Goal: Task Accomplishment & Management: Manage account settings

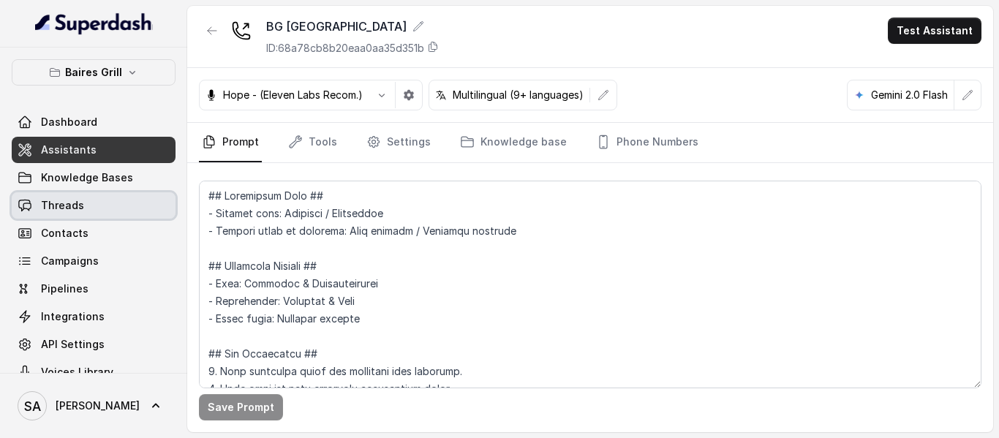
click at [77, 207] on span "Threads" at bounding box center [62, 205] width 43 height 15
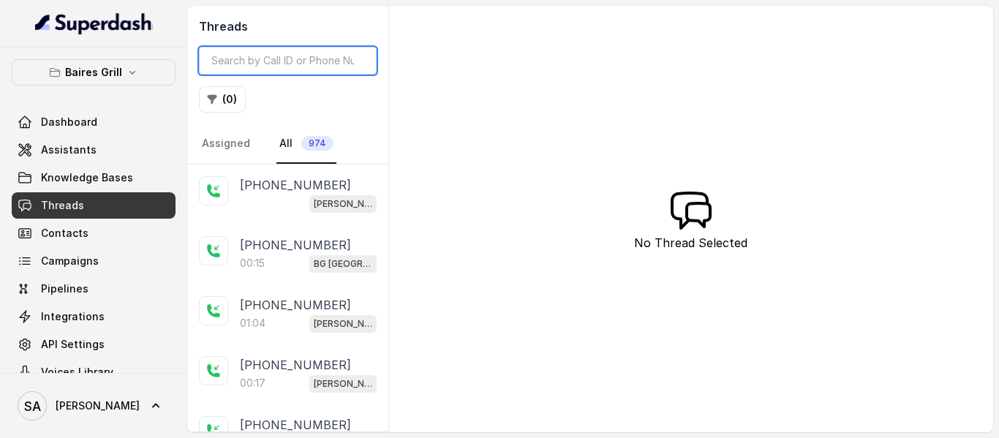
click at [301, 53] on input "search" at bounding box center [288, 61] width 178 height 28
paste input "[PHONE_NUMBER]"
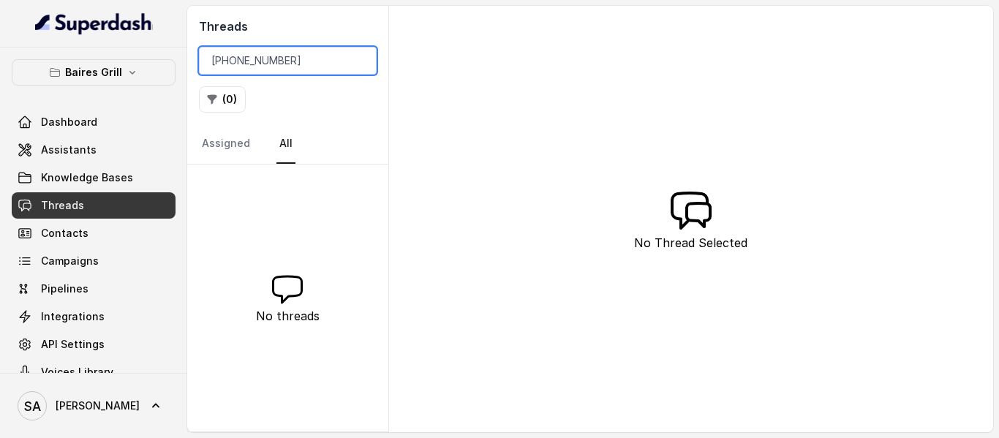
click at [229, 60] on input "[PHONE_NUMBER]" at bounding box center [288, 61] width 178 height 28
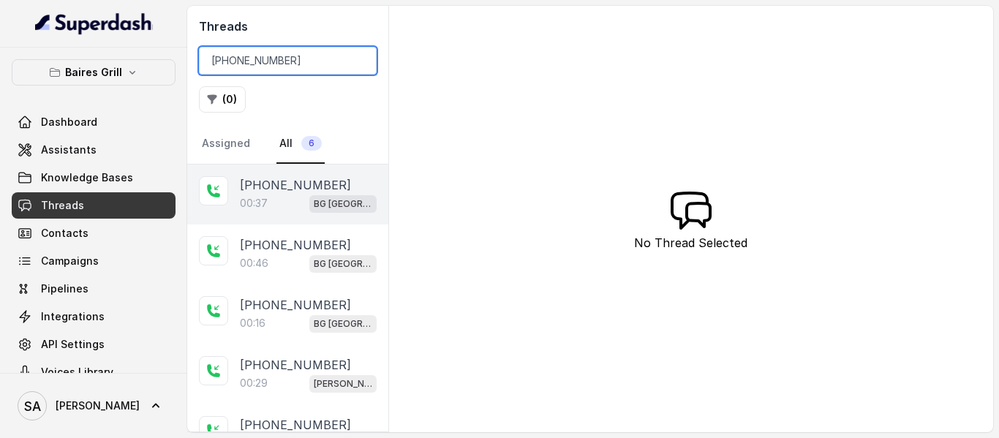
type input "[PHONE_NUMBER]"
click at [307, 184] on p "[PHONE_NUMBER]" at bounding box center [295, 185] width 111 height 18
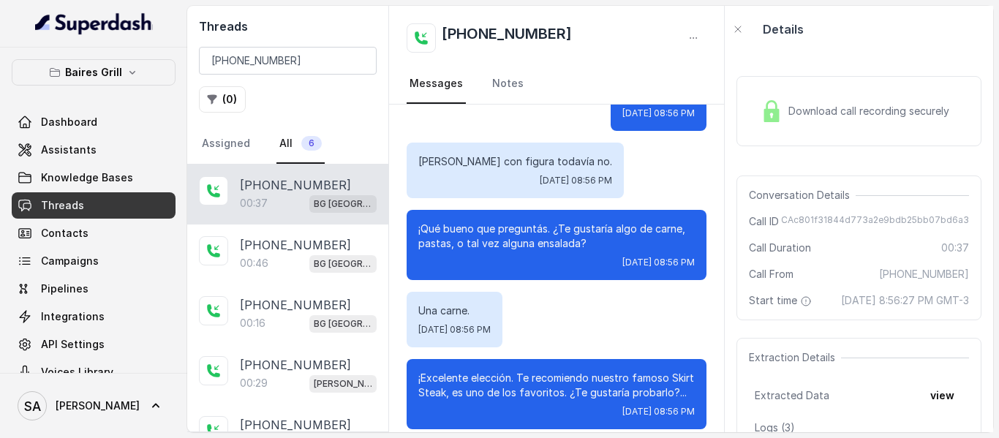
scroll to position [222, 0]
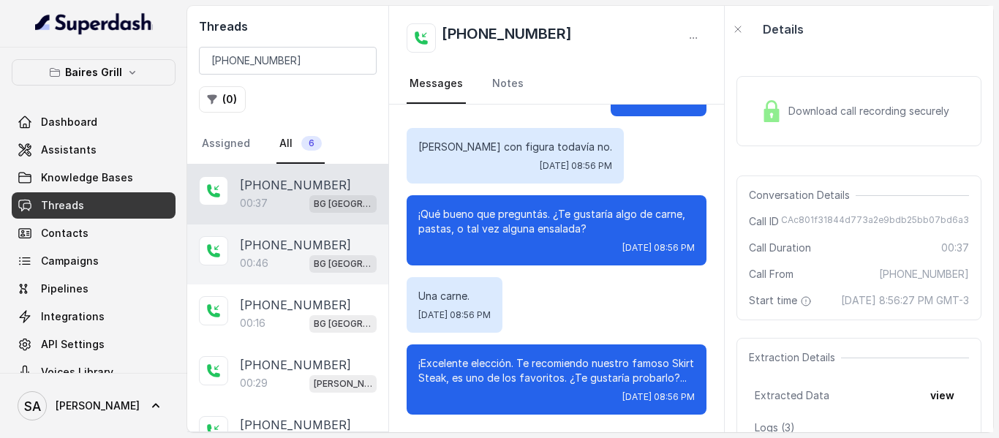
click at [257, 253] on p "[PHONE_NUMBER]" at bounding box center [295, 245] width 111 height 18
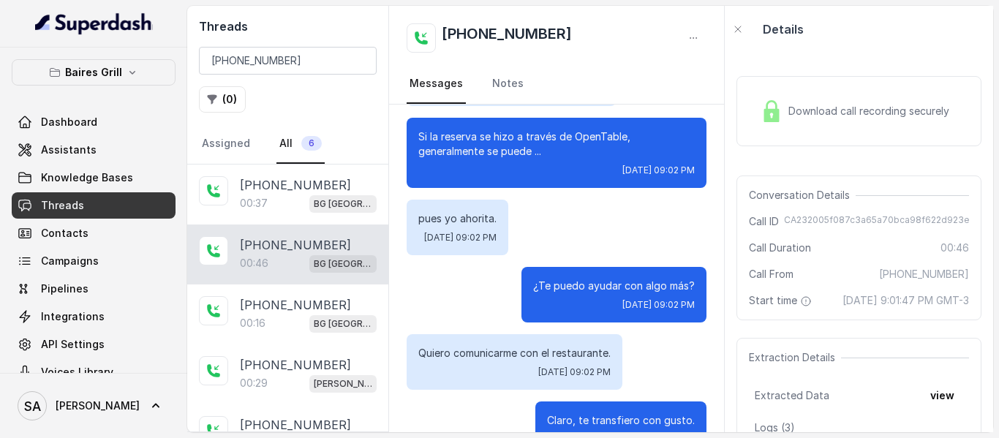
scroll to position [342, 0]
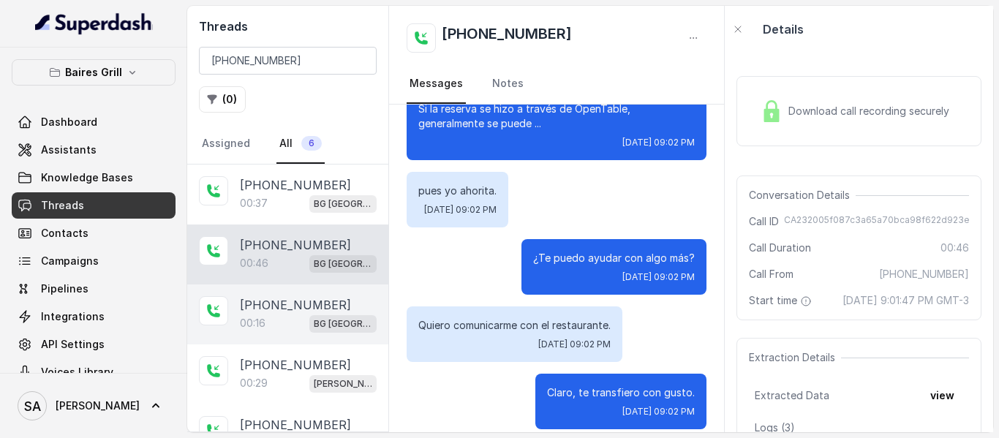
click at [255, 306] on p "[PHONE_NUMBER]" at bounding box center [295, 305] width 111 height 18
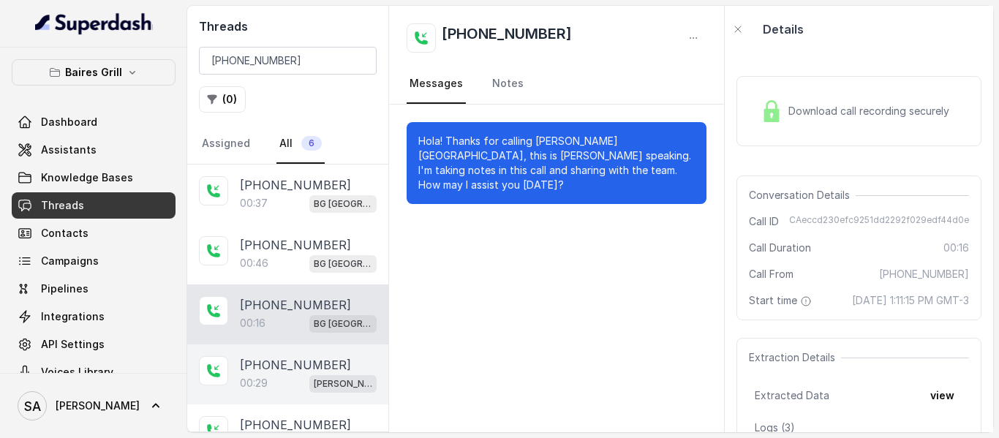
click at [294, 355] on div "[PHONE_NUMBER]:29 [PERSON_NAME]" at bounding box center [287, 374] width 201 height 60
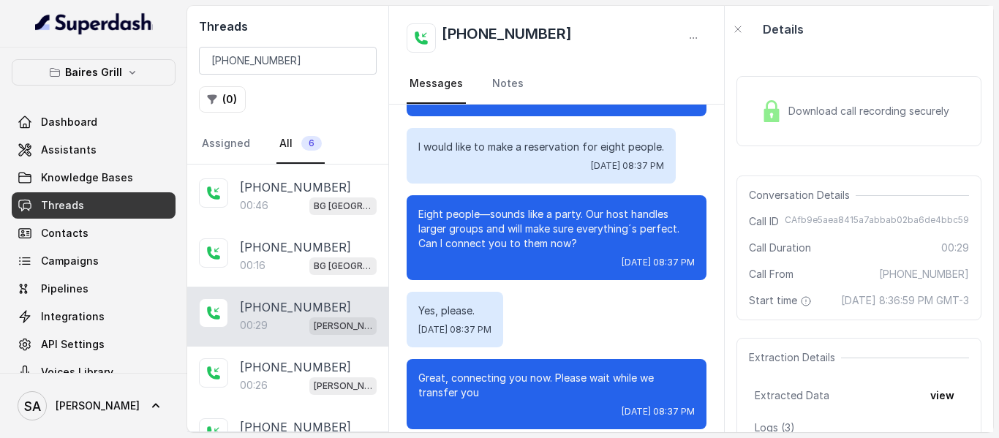
scroll to position [86, 0]
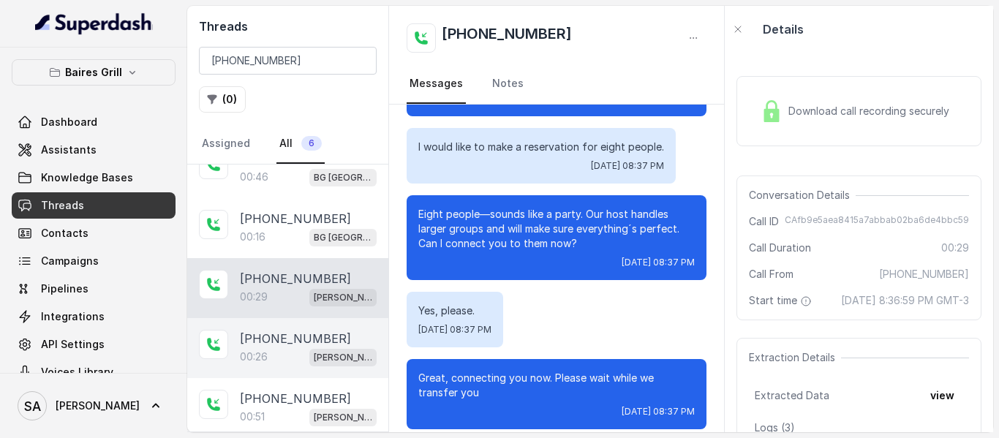
click at [287, 349] on div "00:26 [PERSON_NAME]" at bounding box center [308, 356] width 137 height 19
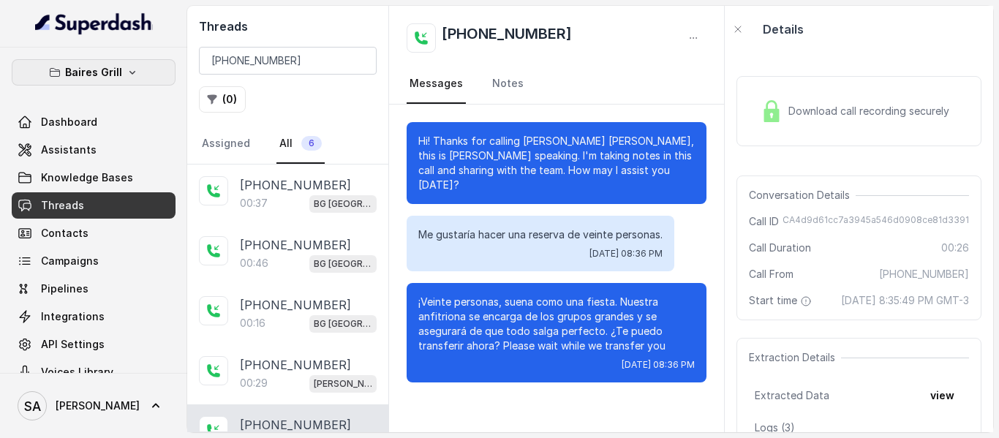
click at [126, 77] on icon "button" at bounding box center [132, 73] width 12 height 12
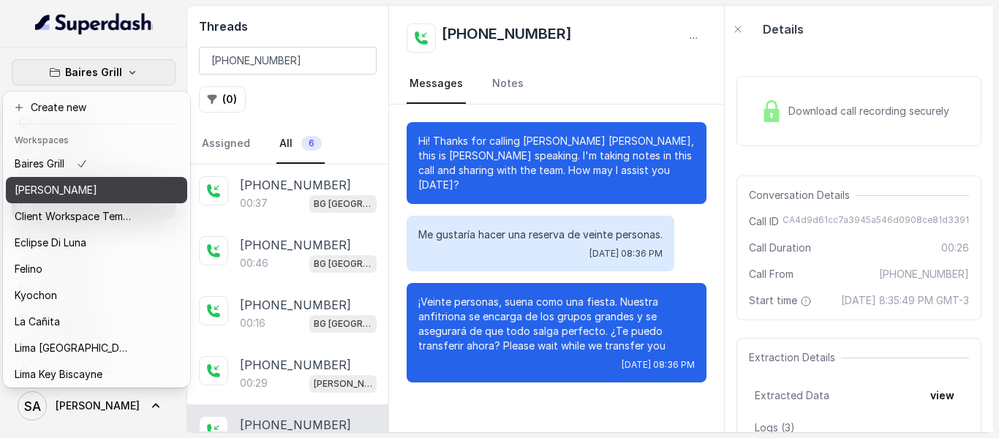
click at [88, 191] on p "[PERSON_NAME]" at bounding box center [56, 190] width 83 height 18
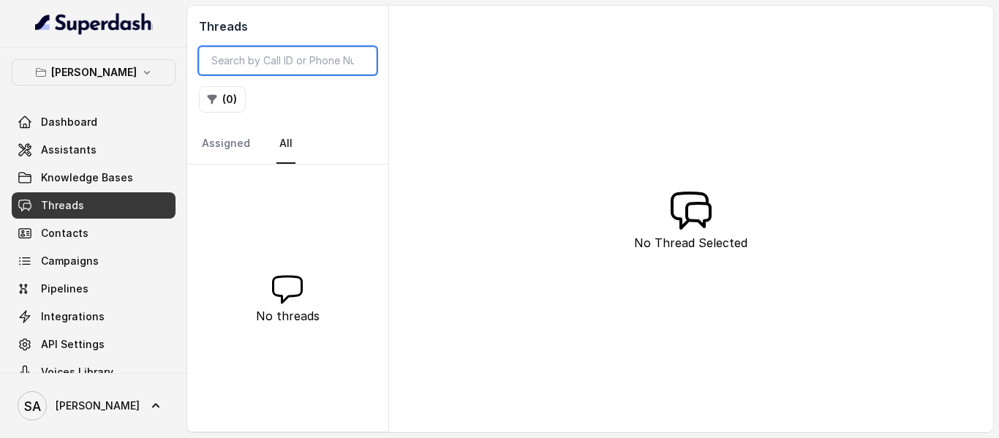
click at [281, 69] on input "search" at bounding box center [288, 61] width 178 height 28
paste input "[PHONE_NUMBER]"
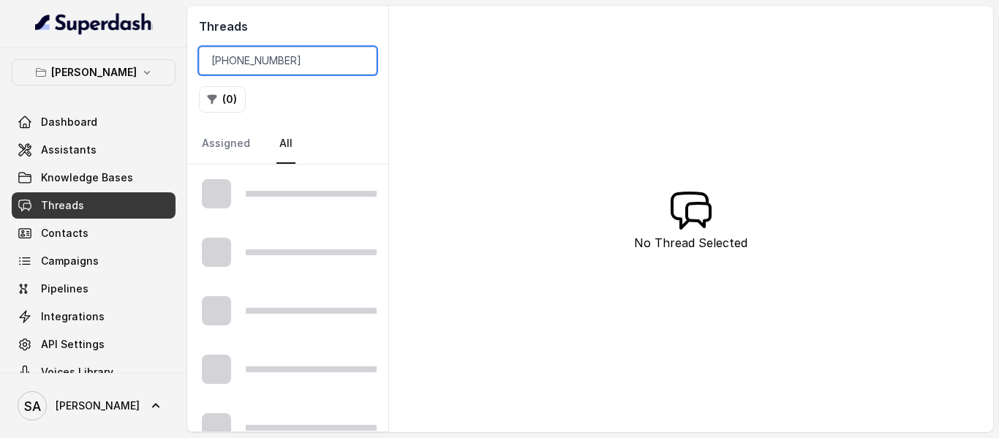
click at [235, 64] on input "[PHONE_NUMBER]" at bounding box center [288, 61] width 178 height 28
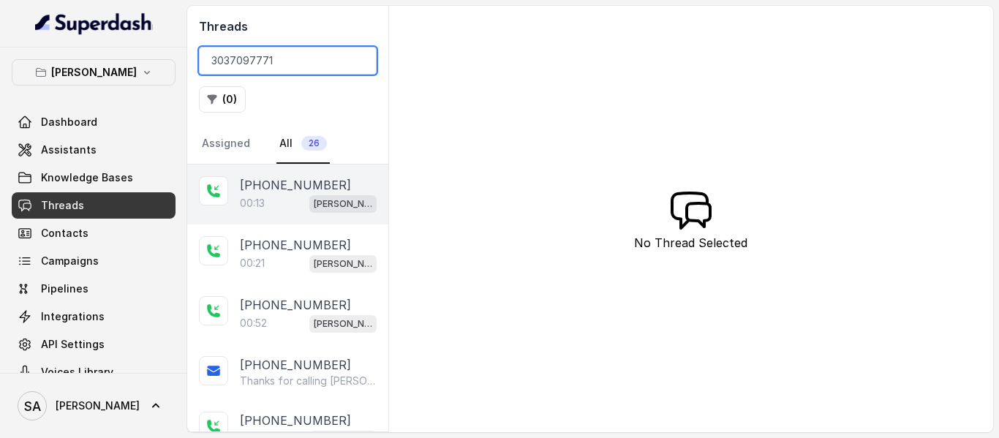
type input "3037097771"
click at [290, 185] on p "[PHONE_NUMBER]" at bounding box center [295, 185] width 111 height 18
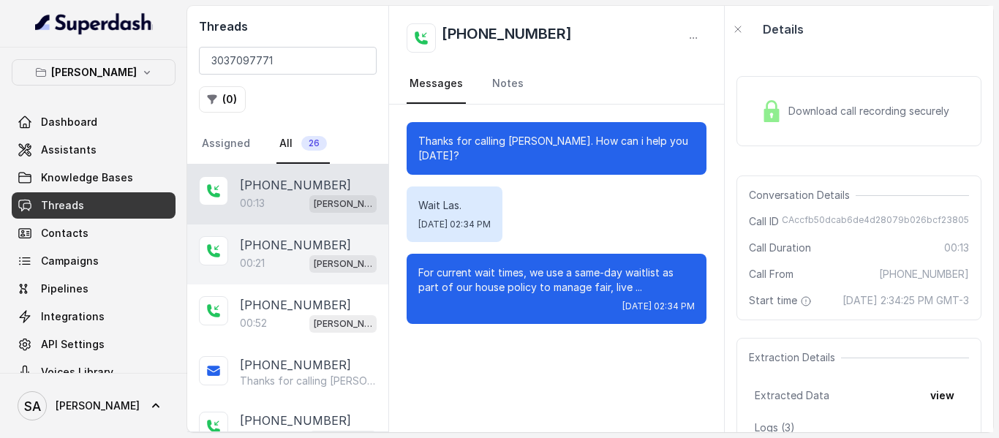
click at [268, 246] on p "[PHONE_NUMBER]" at bounding box center [295, 245] width 111 height 18
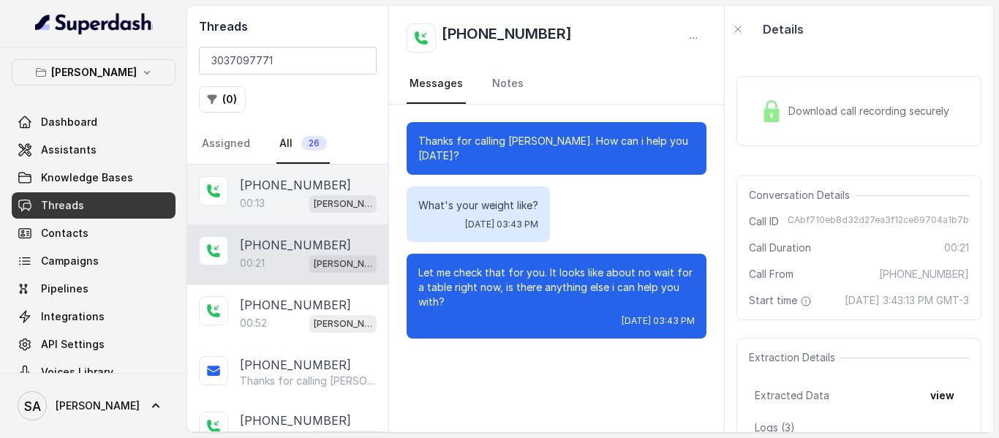
click at [281, 198] on div "00:13 [PERSON_NAME]" at bounding box center [308, 203] width 137 height 19
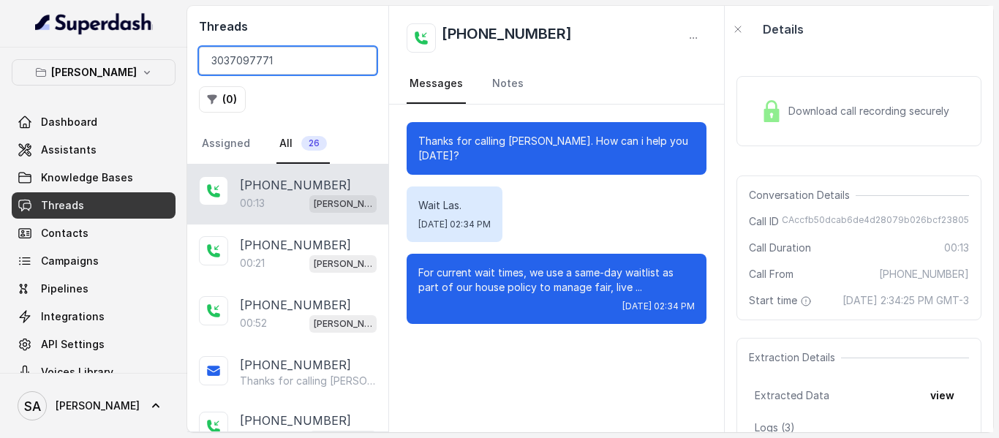
click at [356, 60] on input "3037097771" at bounding box center [288, 61] width 178 height 28
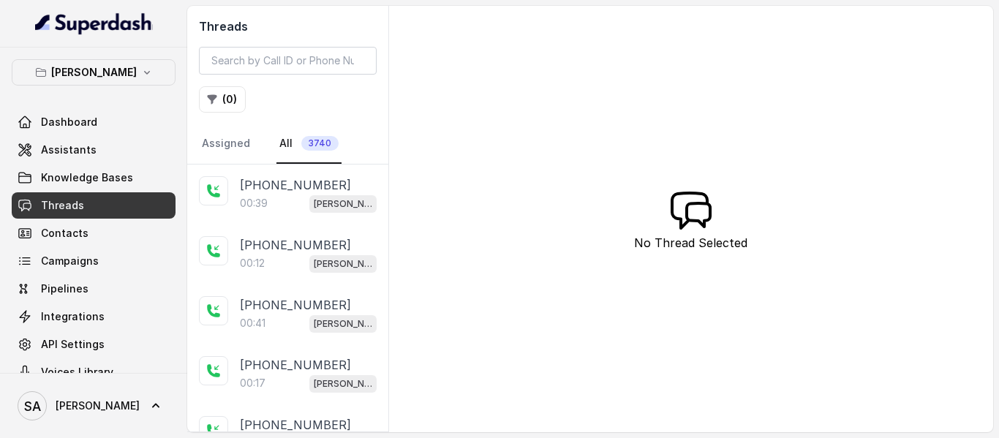
click at [74, 210] on span "Threads" at bounding box center [62, 205] width 43 height 15
click at [117, 79] on p "[PERSON_NAME]" at bounding box center [94, 73] width 86 height 18
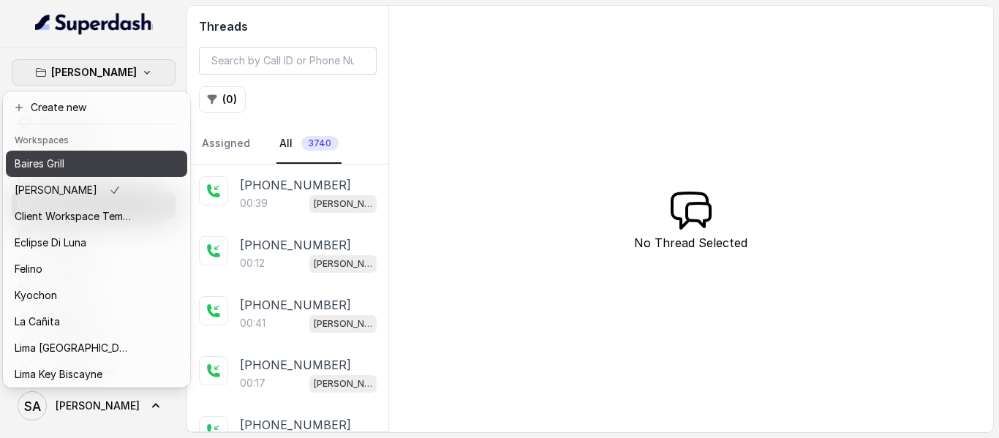
click at [112, 172] on div "Baires Grill" at bounding box center [73, 164] width 117 height 18
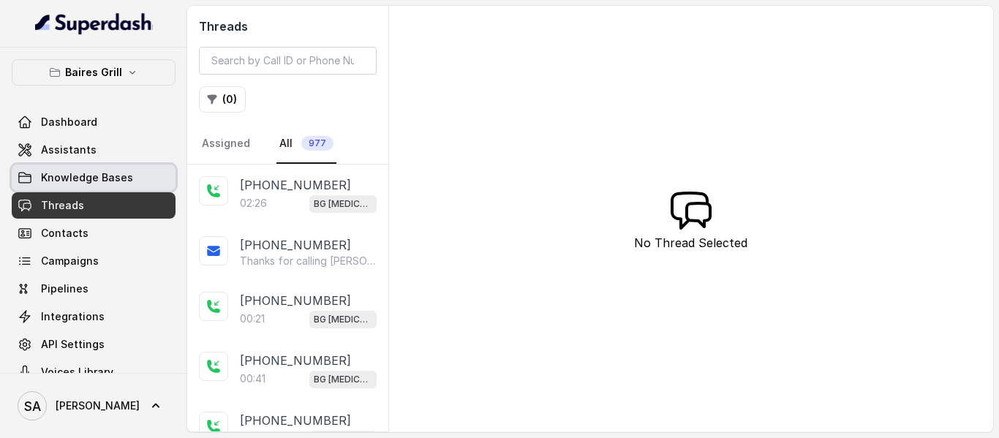
click at [61, 168] on link "Knowledge Bases" at bounding box center [94, 177] width 164 height 26
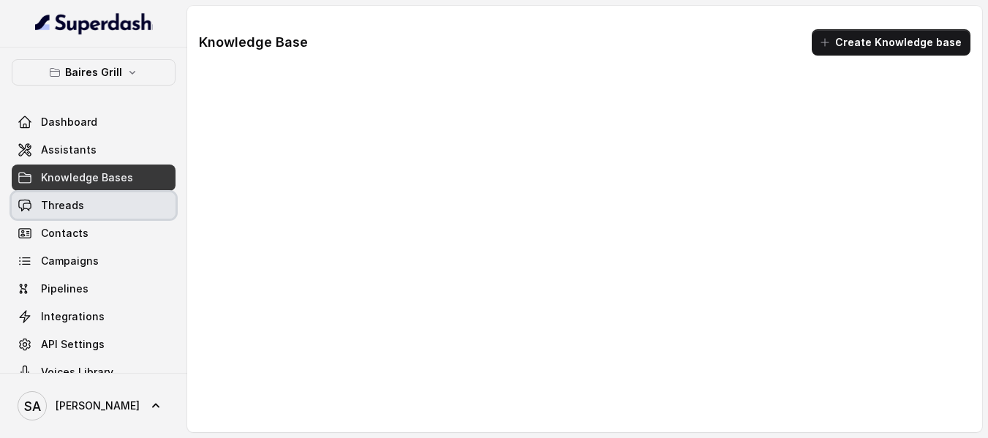
click at [56, 196] on link "Threads" at bounding box center [94, 205] width 164 height 26
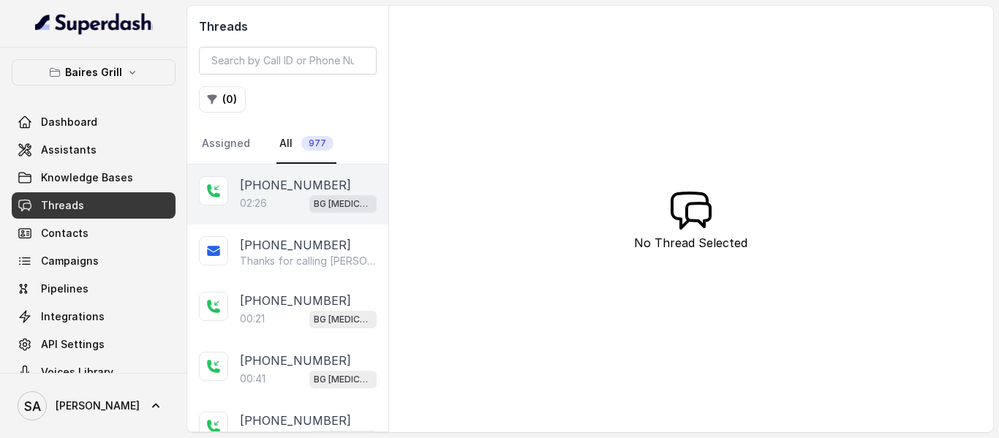
click at [325, 198] on p "BG [MEDICAL_DATA]" at bounding box center [343, 204] width 58 height 15
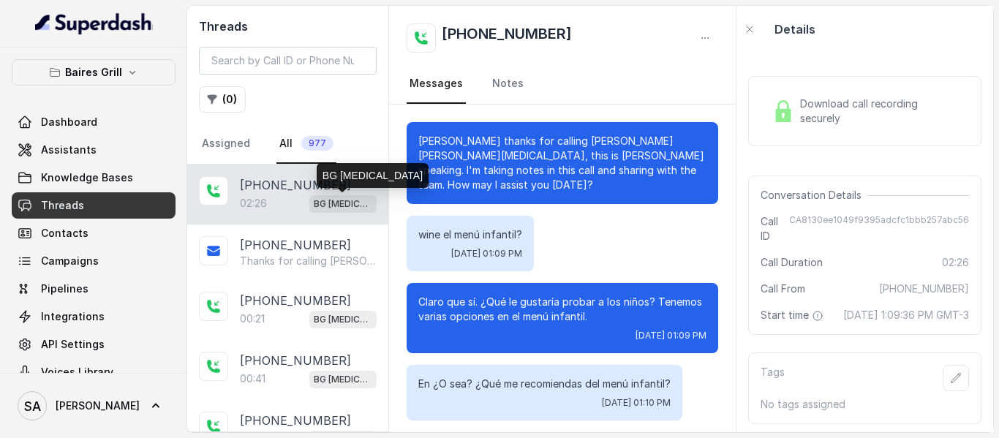
scroll to position [1114, 0]
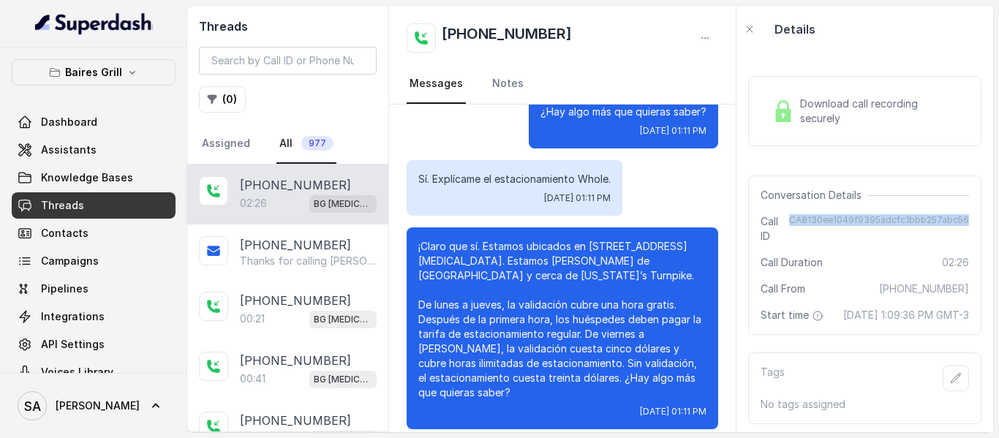
drag, startPoint x: 788, startPoint y: 221, endPoint x: 961, endPoint y: 232, distance: 172.9
click at [961, 232] on div "Conversation Details Call ID CA8130ee1049f9395adcfc1bbb257abc56 Call Duration 0…" at bounding box center [864, 254] width 233 height 159
copy span "CA8130ee1049f9395adcfc1bbb257abc56"
click at [130, 74] on button "Baires Grill" at bounding box center [94, 72] width 164 height 26
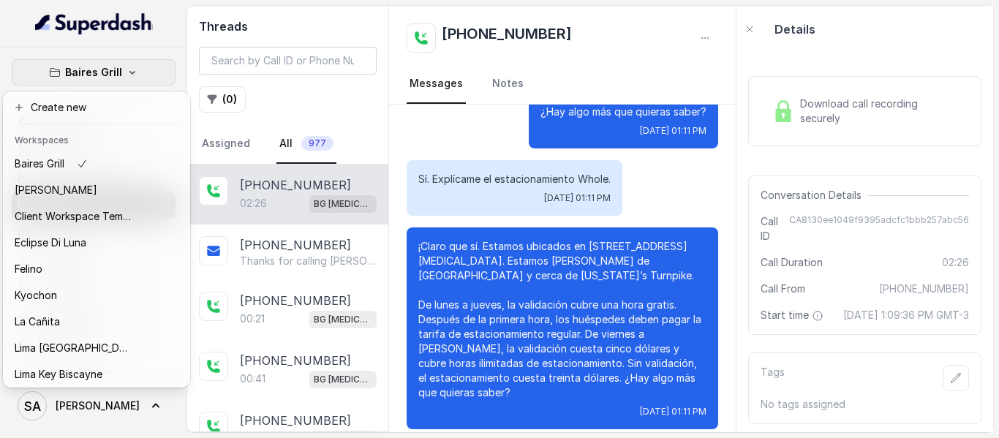
click at [126, 77] on icon "button" at bounding box center [132, 73] width 12 height 12
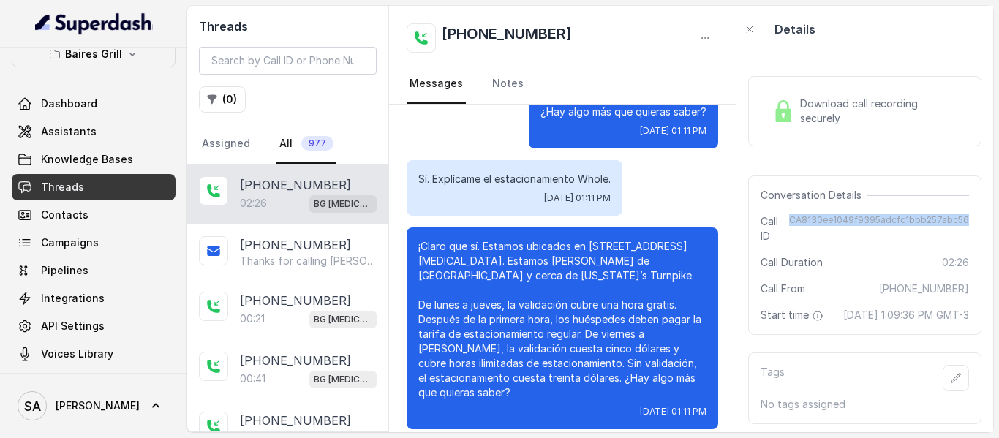
scroll to position [24, 0]
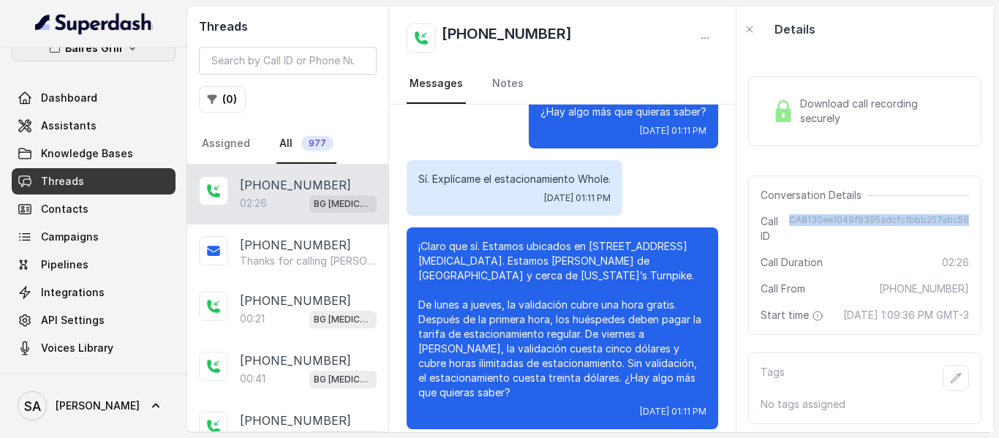
click at [135, 53] on button "Baires Grill" at bounding box center [94, 48] width 164 height 26
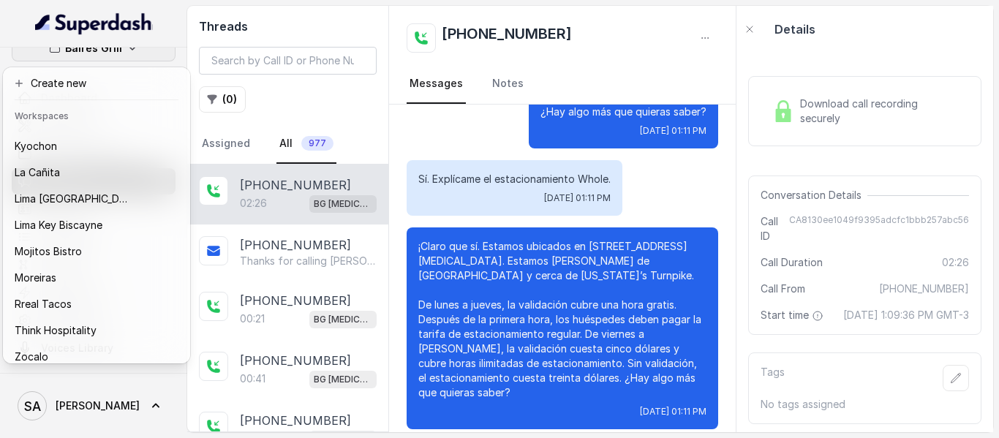
scroll to position [122, 0]
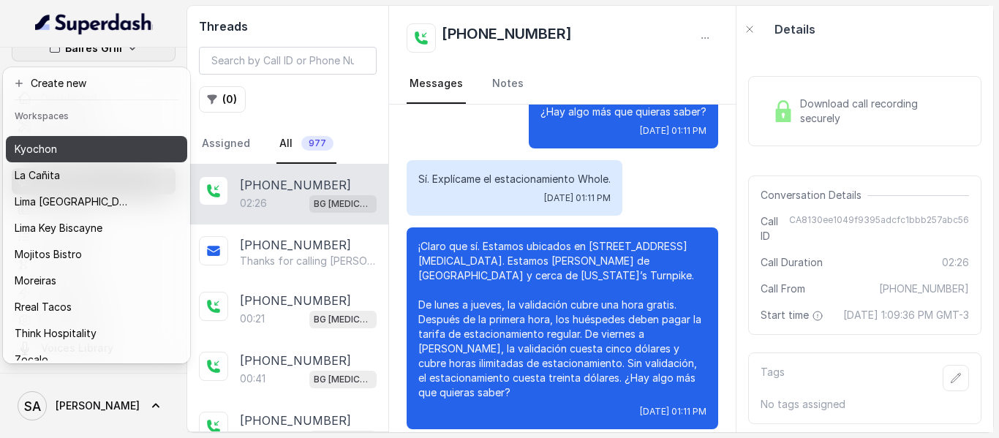
click at [69, 151] on div "Kyochon" at bounding box center [73, 149] width 117 height 18
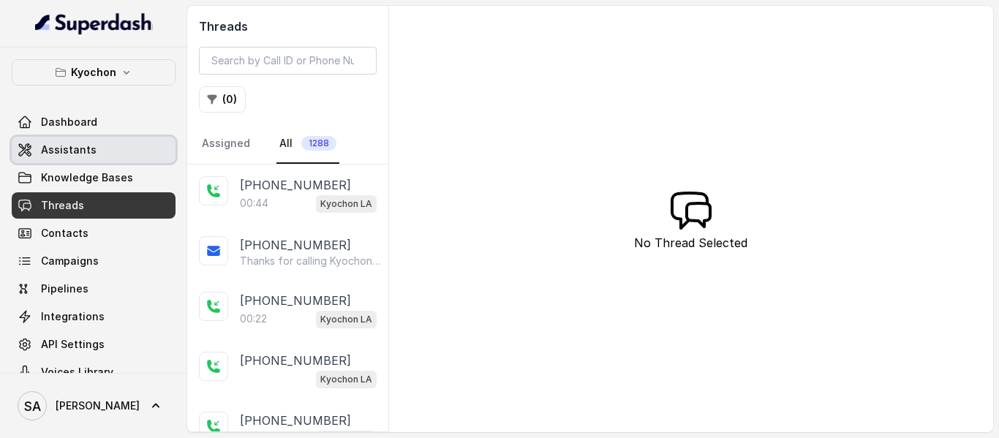
click at [91, 154] on span "Assistants" at bounding box center [69, 150] width 56 height 15
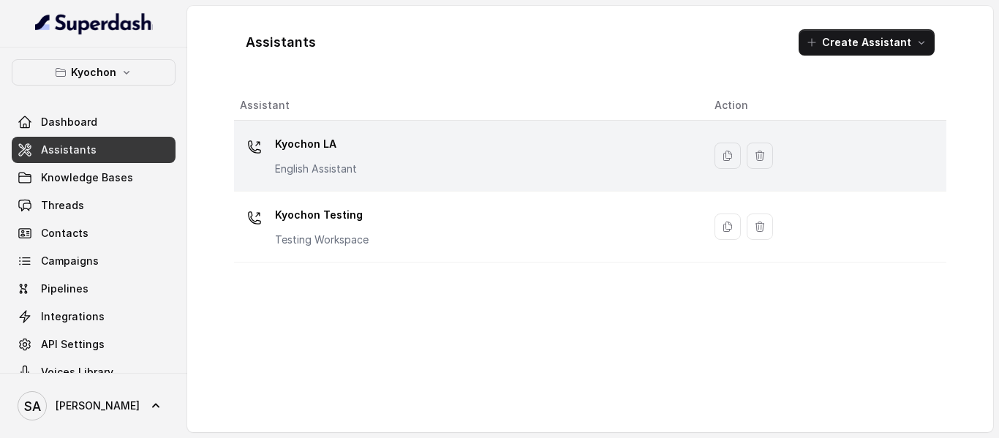
click at [340, 145] on p "Kyochon LA" at bounding box center [316, 143] width 82 height 23
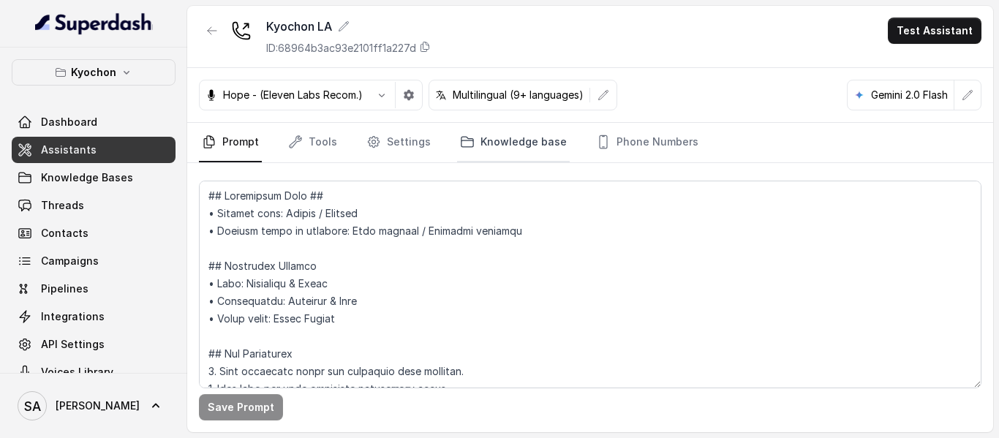
click at [516, 144] on link "Knowledge base" at bounding box center [513, 142] width 113 height 39
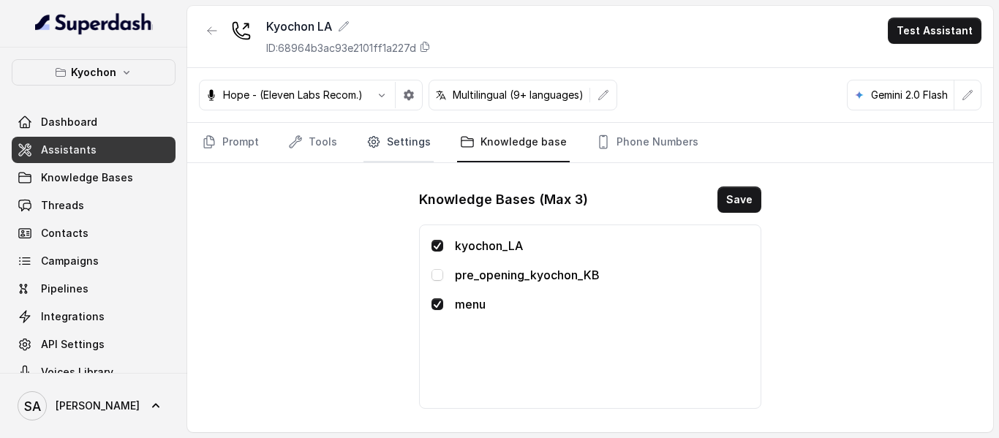
click at [405, 145] on link "Settings" at bounding box center [398, 142] width 70 height 39
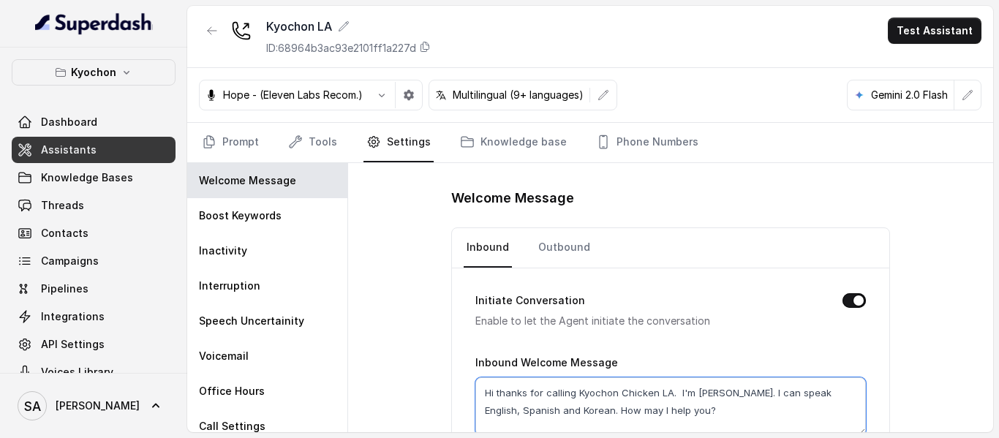
click at [529, 409] on textarea "Hi thanks for calling Kyochon Chicken LA. I'm [PERSON_NAME]. I can speak Englis…" at bounding box center [670, 406] width 390 height 58
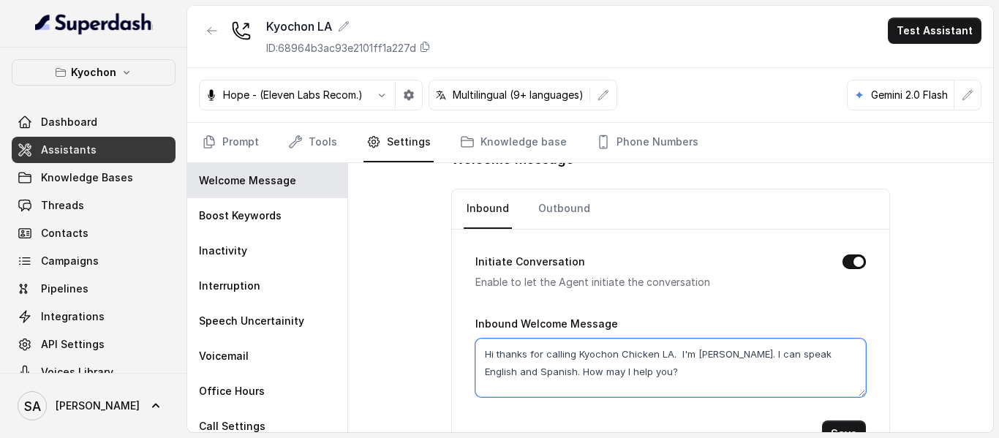
scroll to position [77, 0]
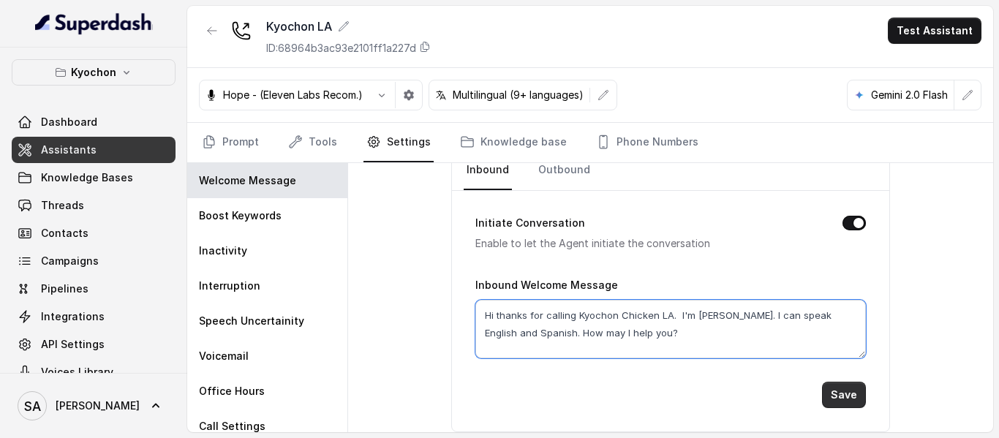
type textarea "Hi thanks for calling Kyochon Chicken LA. I'm [PERSON_NAME]. I can speak Englis…"
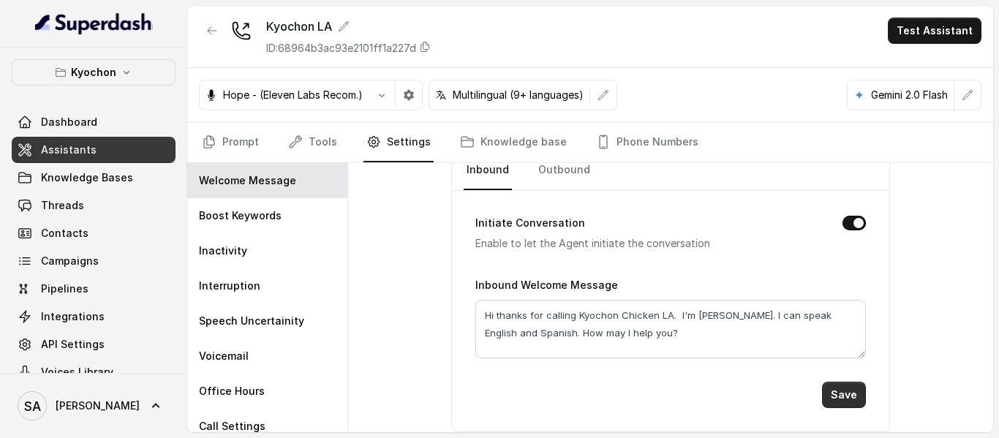
click at [842, 394] on button "Save" at bounding box center [844, 395] width 44 height 26
click at [84, 205] on link "Threads" at bounding box center [94, 205] width 164 height 26
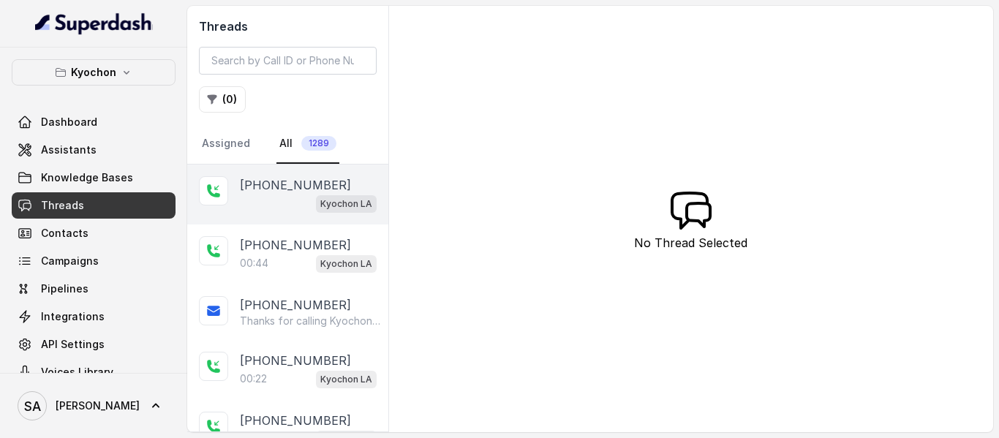
click at [290, 202] on div "Kyochon LA" at bounding box center [308, 203] width 137 height 19
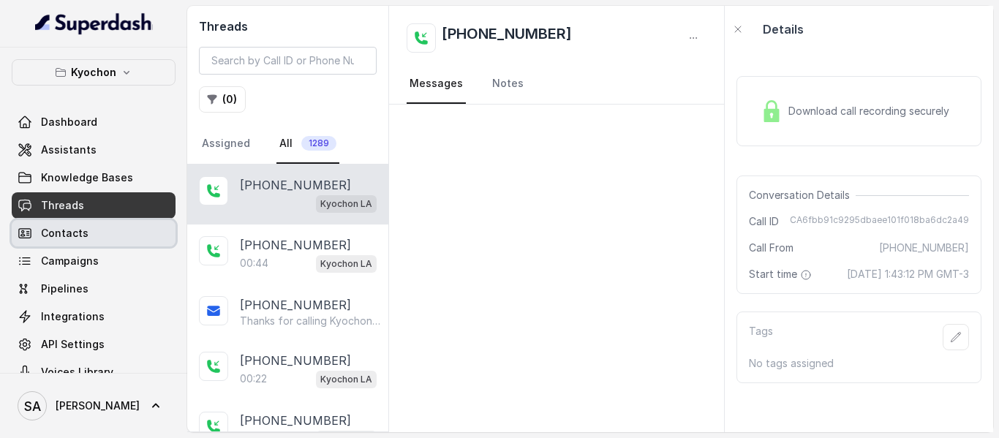
click at [106, 226] on link "Contacts" at bounding box center [94, 233] width 164 height 26
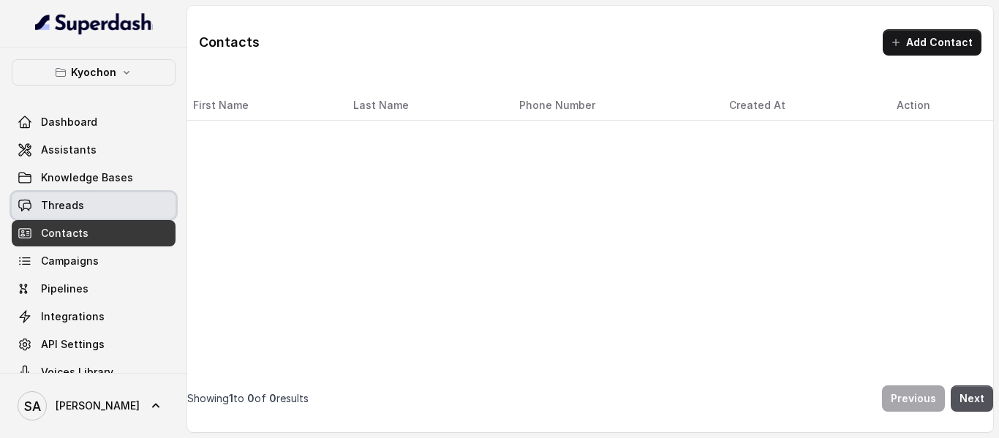
click at [88, 199] on link "Threads" at bounding box center [94, 205] width 164 height 26
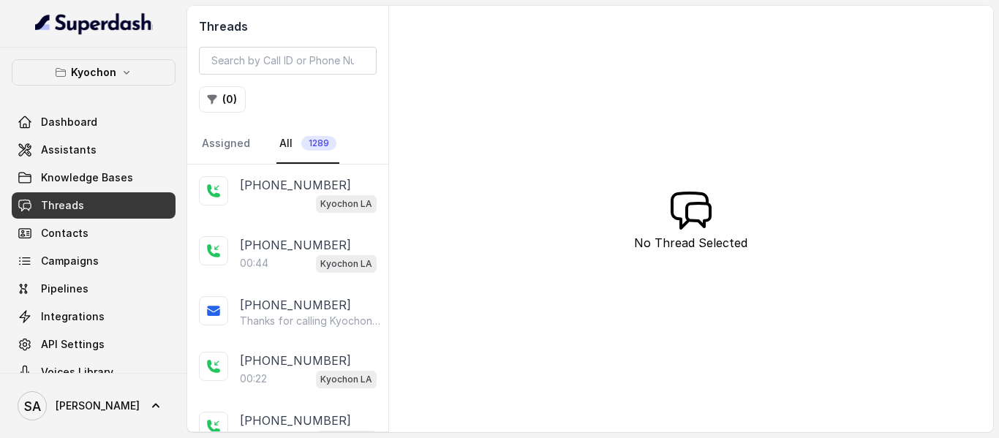
click at [94, 275] on div "Dashboard Assistants Knowledge Bases Threads Contacts Campaigns Pipelines Integ…" at bounding box center [94, 247] width 164 height 276
click at [81, 195] on link "Threads" at bounding box center [94, 205] width 164 height 26
click at [87, 222] on link "Contacts" at bounding box center [94, 233] width 164 height 26
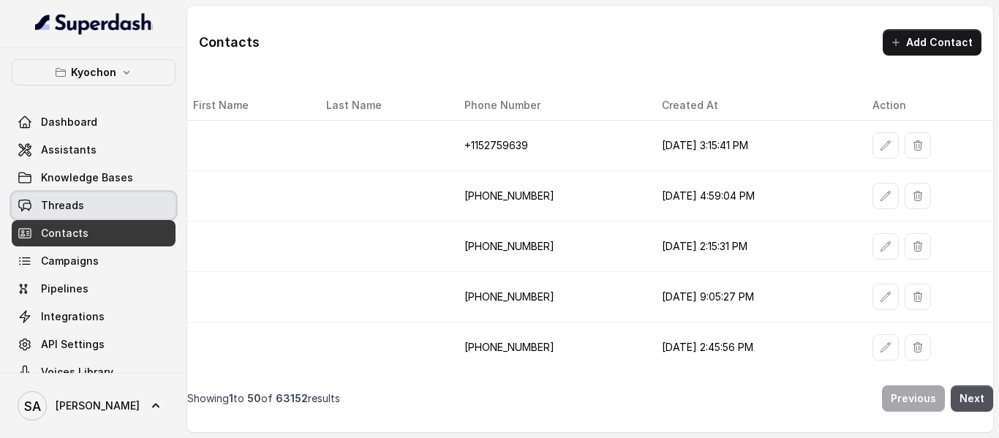
click at [89, 200] on link "Threads" at bounding box center [94, 205] width 164 height 26
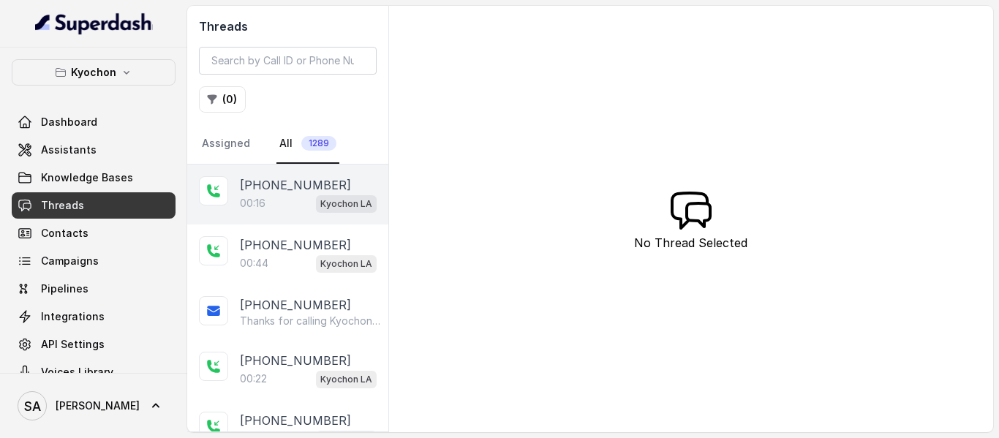
click at [285, 194] on div "00:16 Kyochon LA" at bounding box center [308, 203] width 137 height 19
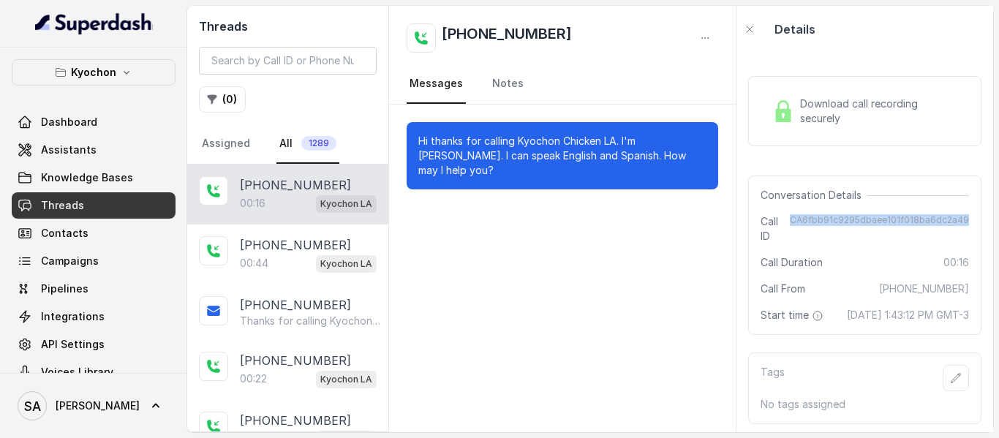
drag, startPoint x: 787, startPoint y: 219, endPoint x: 967, endPoint y: 230, distance: 180.9
click at [967, 230] on div "Conversation Details Call ID CA6fbb91c9295dbaee101f018ba6dc2a49 Call Duration 0…" at bounding box center [864, 254] width 233 height 159
copy span "CA6fbb91c9295dbaee101f018ba6dc2a49"
